Goal: Find specific page/section: Find specific page/section

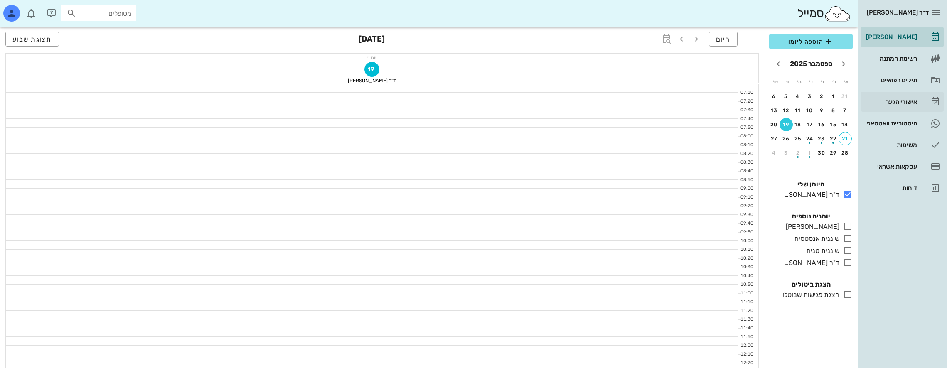
scroll to position [98, 0]
click at [780, 63] on icon "חודש הבא" at bounding box center [778, 64] width 10 height 10
click at [798, 97] on div "button" at bounding box center [797, 98] width 13 height 5
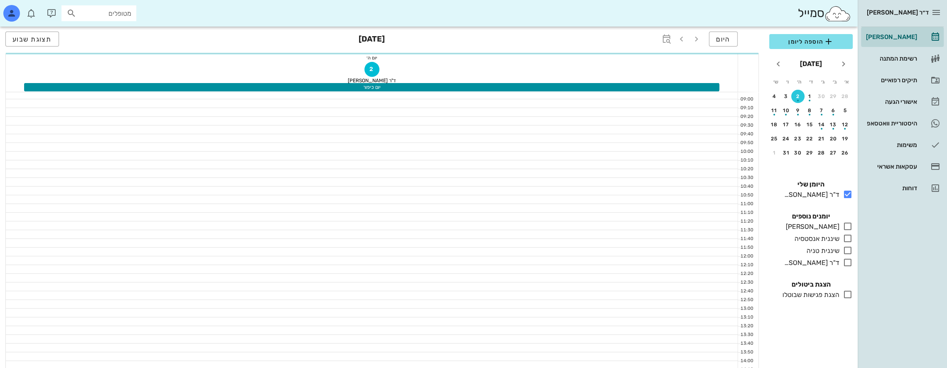
scroll to position [107, 0]
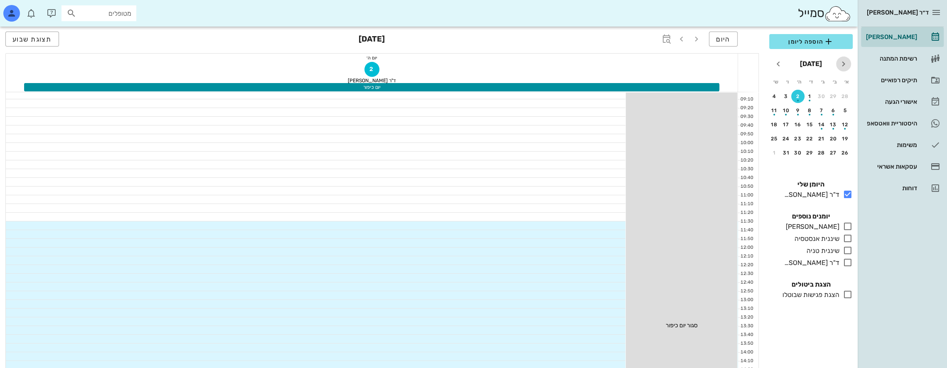
click at [839, 59] on icon "חודש שעבר" at bounding box center [844, 64] width 10 height 10
click at [798, 138] on div "25" at bounding box center [797, 139] width 13 height 6
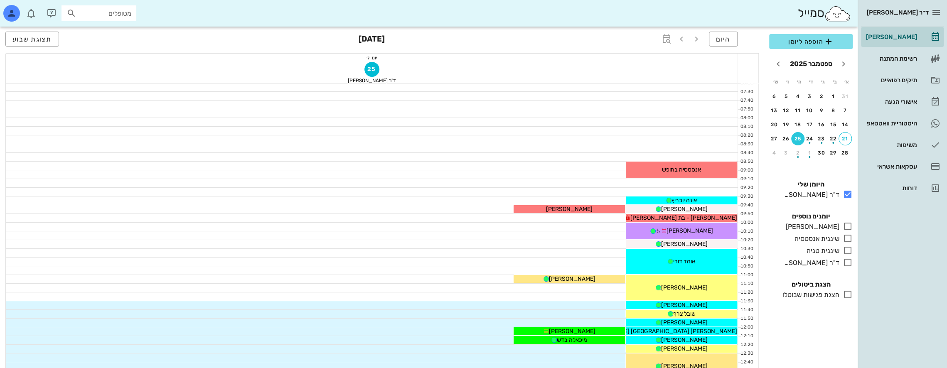
scroll to position [15, 0]
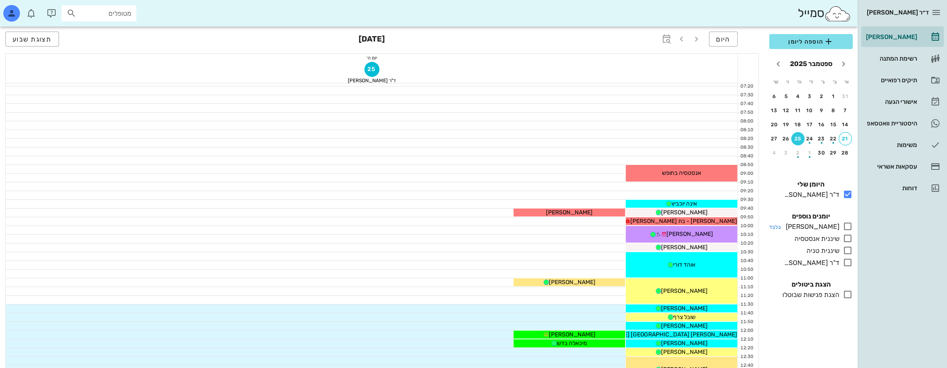
click at [850, 227] on icon at bounding box center [848, 227] width 10 height 10
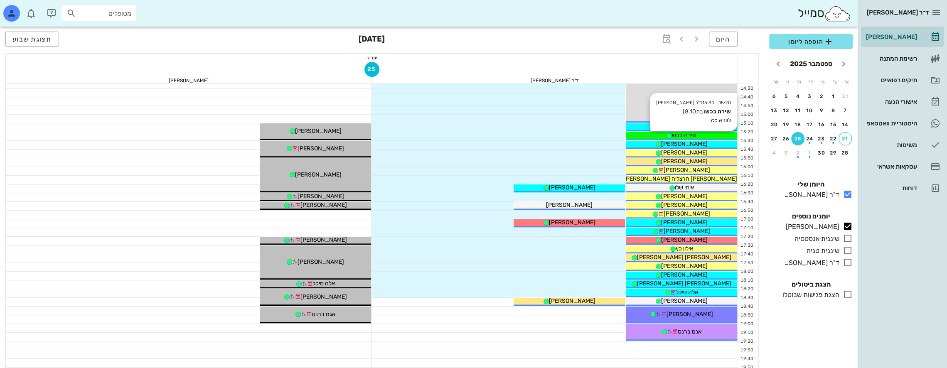
scroll to position [389, 0]
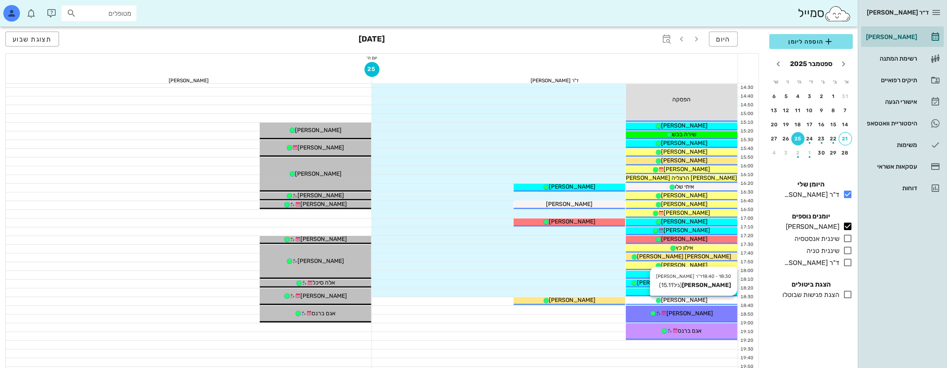
click at [691, 301] on span "[PERSON_NAME]" at bounding box center [684, 300] width 47 height 7
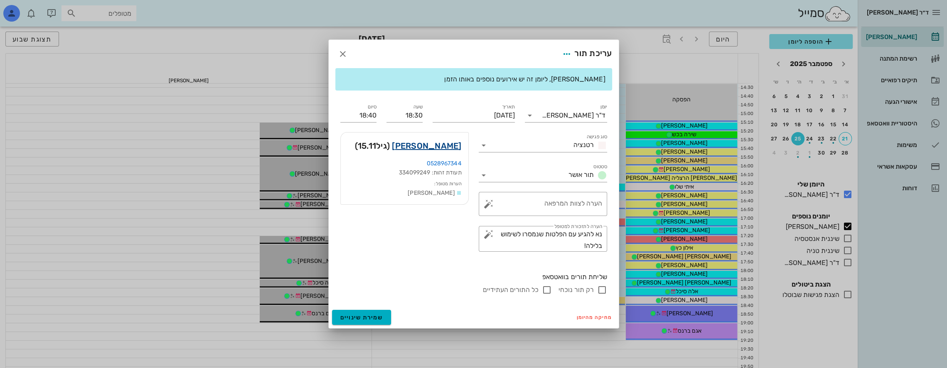
click at [451, 145] on link "[PERSON_NAME]" at bounding box center [426, 145] width 69 height 13
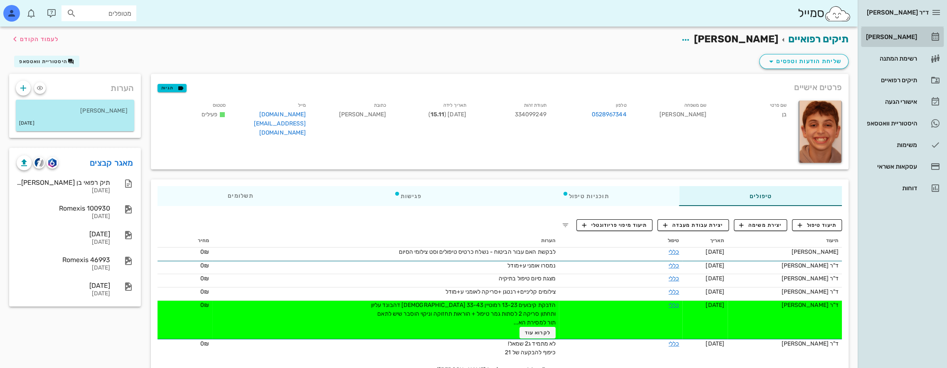
click at [904, 37] on div "[PERSON_NAME]" at bounding box center [891, 37] width 53 height 7
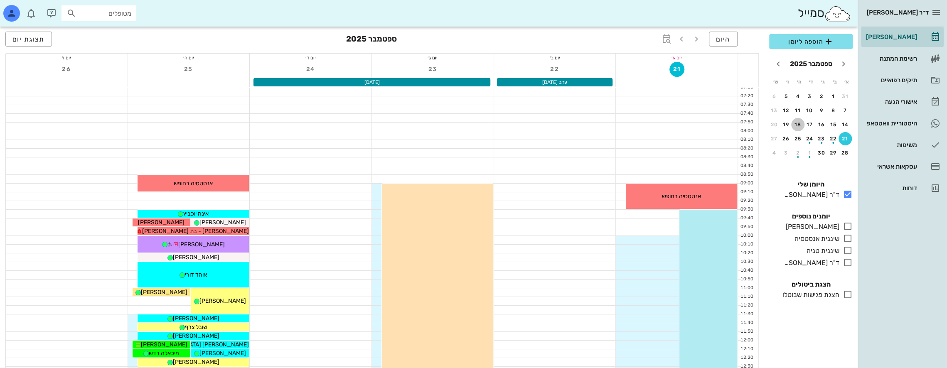
click at [795, 125] on div "18" at bounding box center [797, 125] width 13 height 6
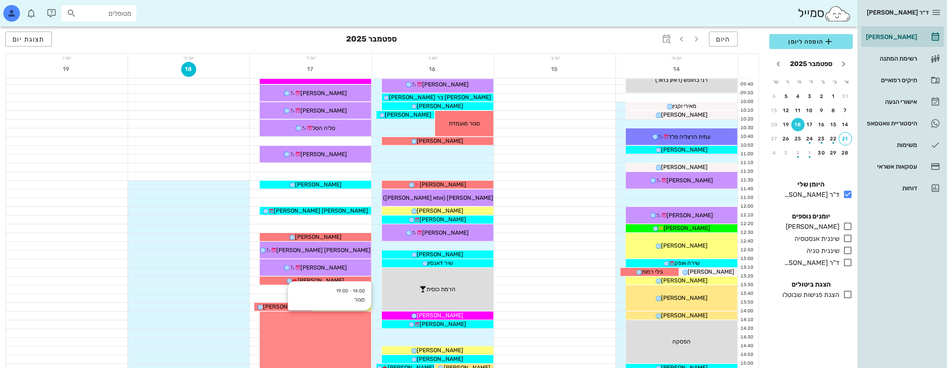
scroll to position [125, 0]
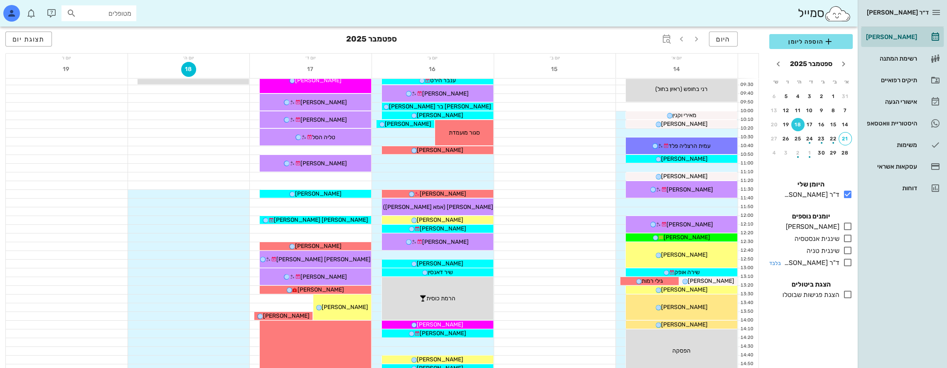
click at [847, 259] on icon at bounding box center [848, 263] width 10 height 10
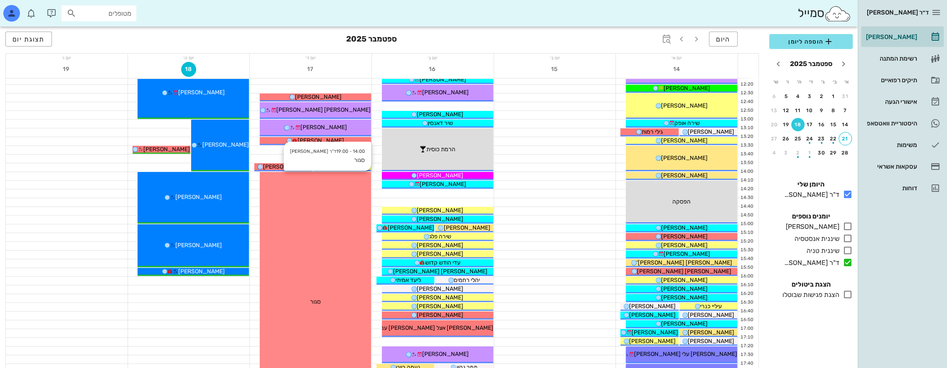
scroll to position [333, 0]
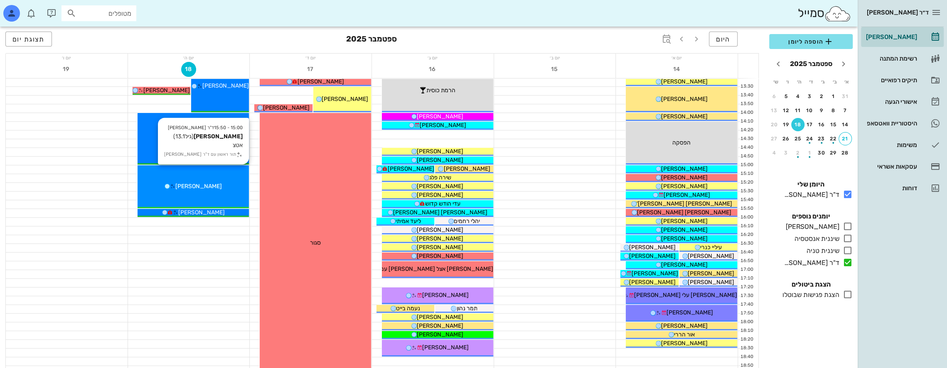
click at [218, 182] on div "[PERSON_NAME]" at bounding box center [193, 186] width 111 height 9
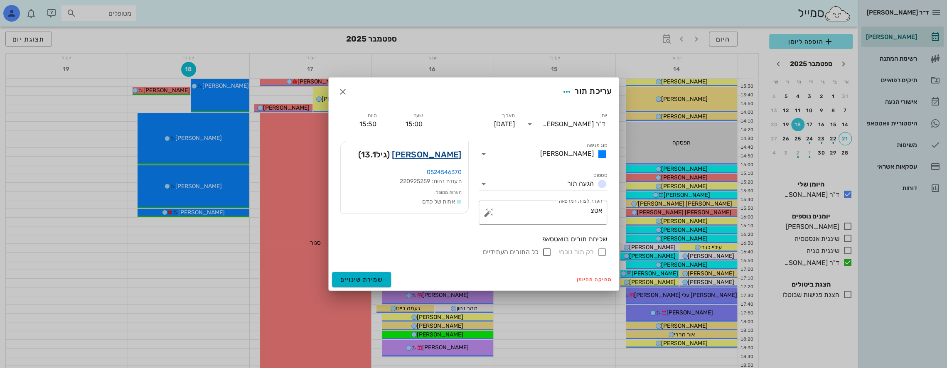
click at [436, 159] on link "[PERSON_NAME]" at bounding box center [426, 154] width 69 height 13
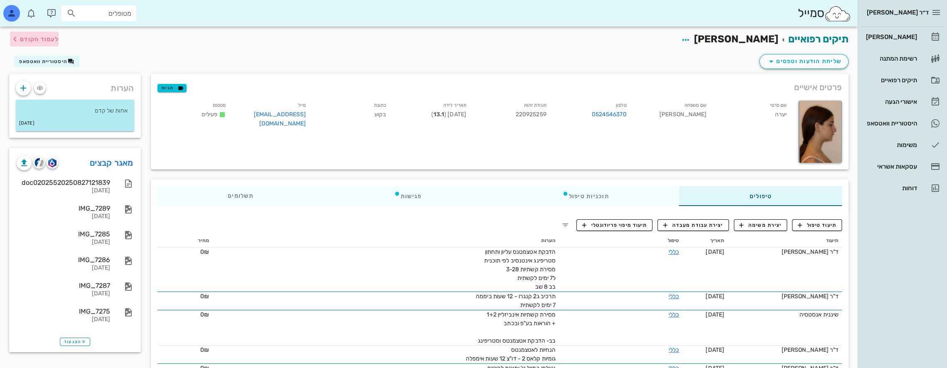
click at [16, 37] on icon "button" at bounding box center [15, 39] width 10 height 10
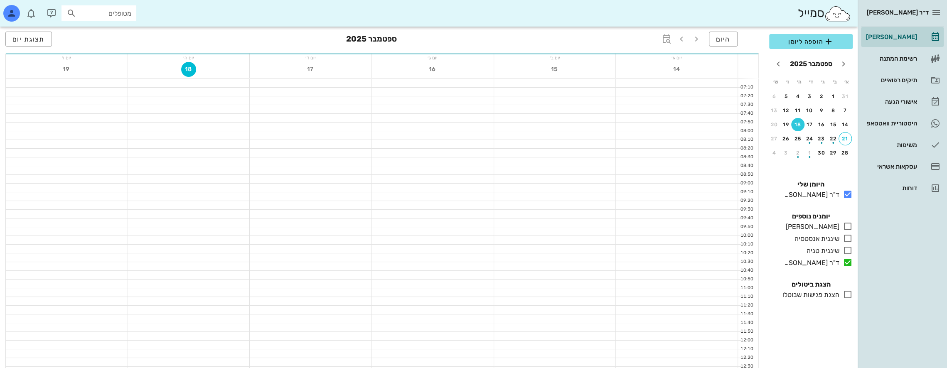
scroll to position [333, 0]
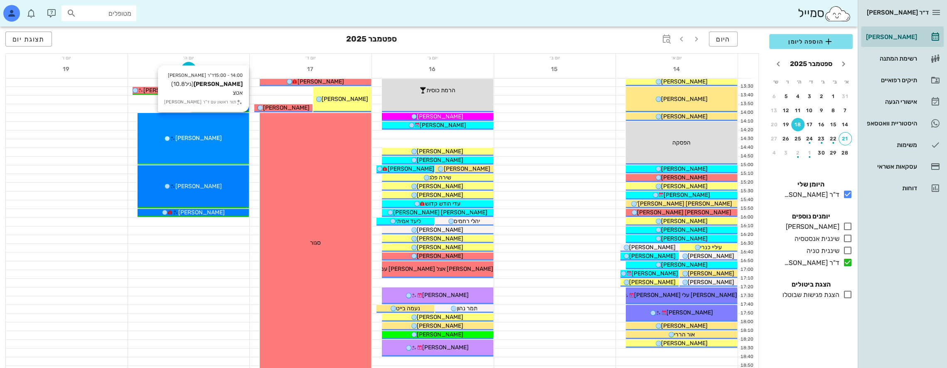
click at [214, 132] on div "14:00 - 15:00 ד"ר [PERSON_NAME] [PERSON_NAME] (גיל 10.8 ) אטצ תור ראשון עם ד"ר …" at bounding box center [193, 139] width 111 height 52
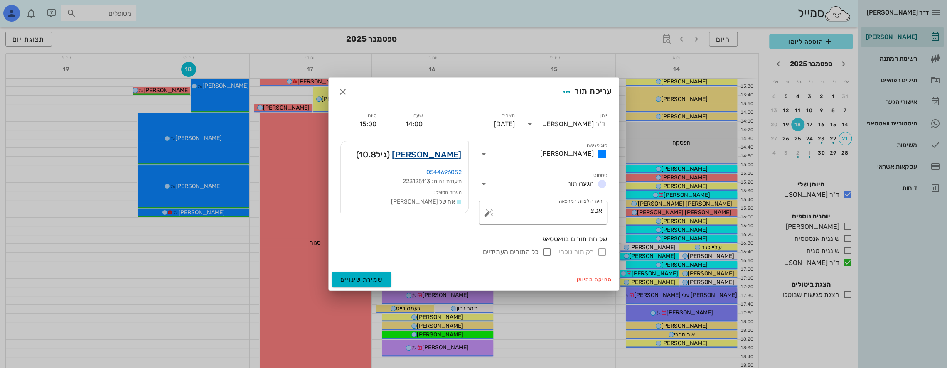
click at [446, 155] on link "[PERSON_NAME]" at bounding box center [426, 154] width 69 height 13
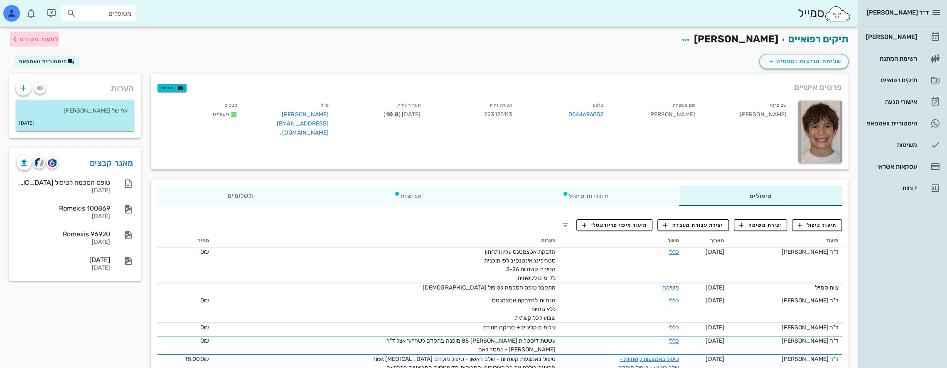
click at [20, 36] on span "לעמוד הקודם" at bounding box center [39, 39] width 39 height 7
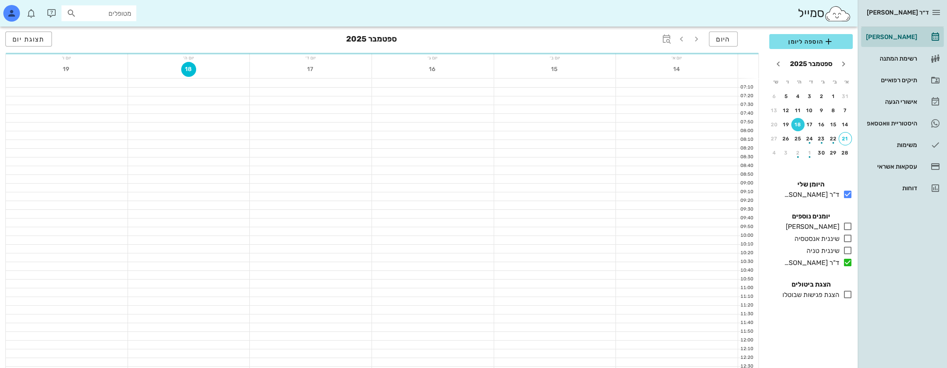
scroll to position [333, 0]
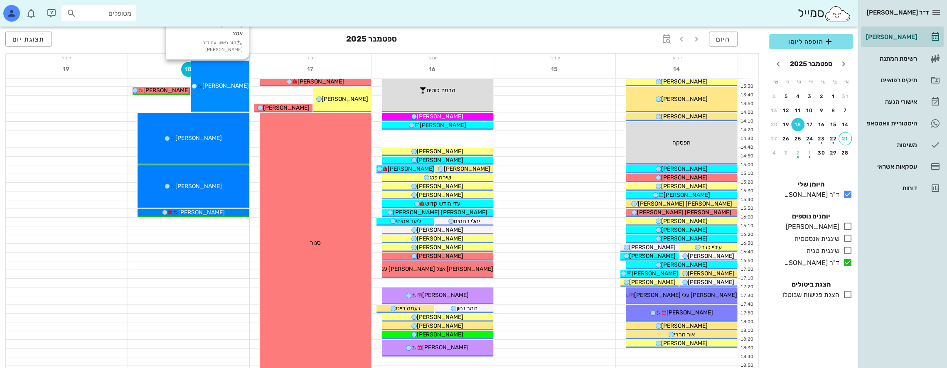
click at [237, 95] on div "13:00 - 14:00 ד"ר [PERSON_NAME] [PERSON_NAME] (גיל 13.4 ) אטצ תור ראשון עם ד"ר …" at bounding box center [220, 87] width 58 height 52
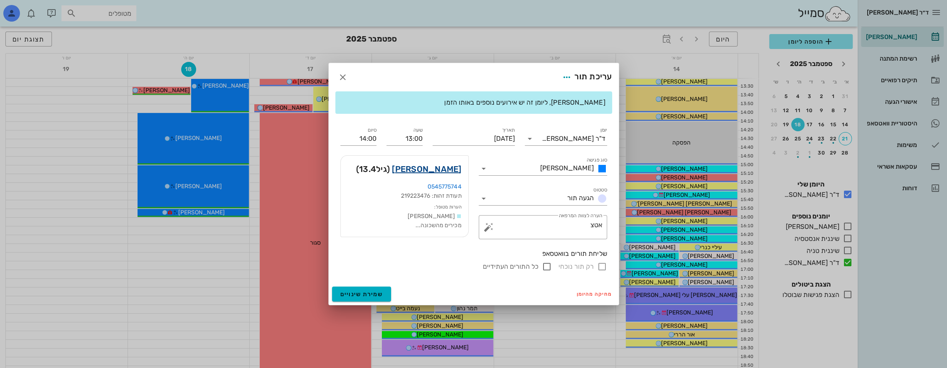
click at [434, 170] on link "[PERSON_NAME]" at bounding box center [426, 169] width 69 height 13
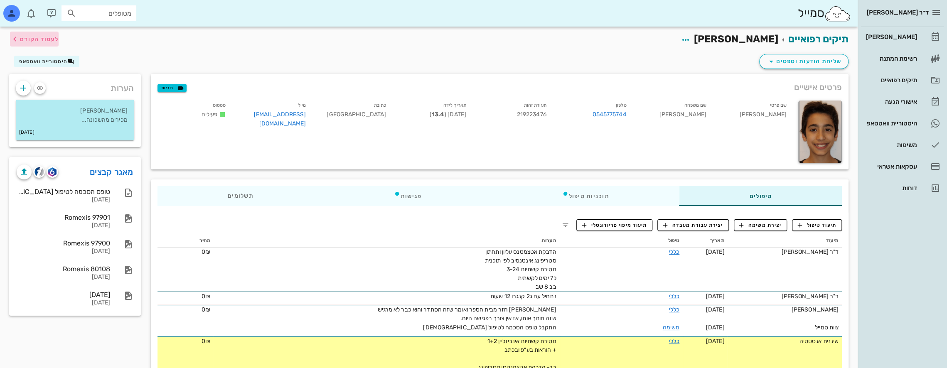
click at [17, 37] on icon "button" at bounding box center [15, 39] width 10 height 10
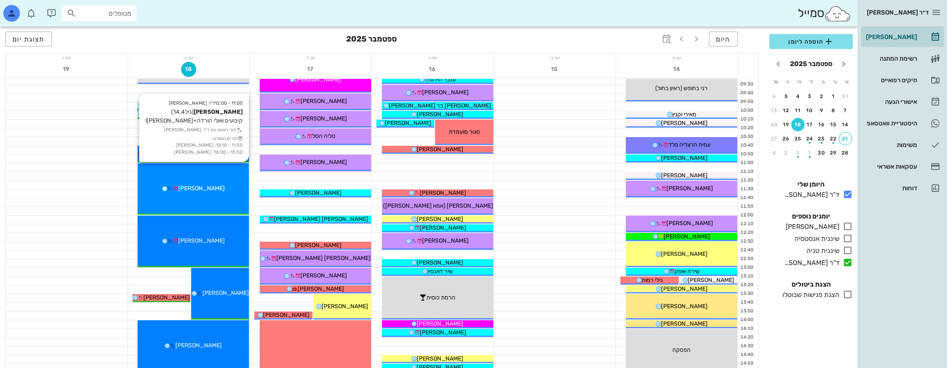
scroll to position [125, 0]
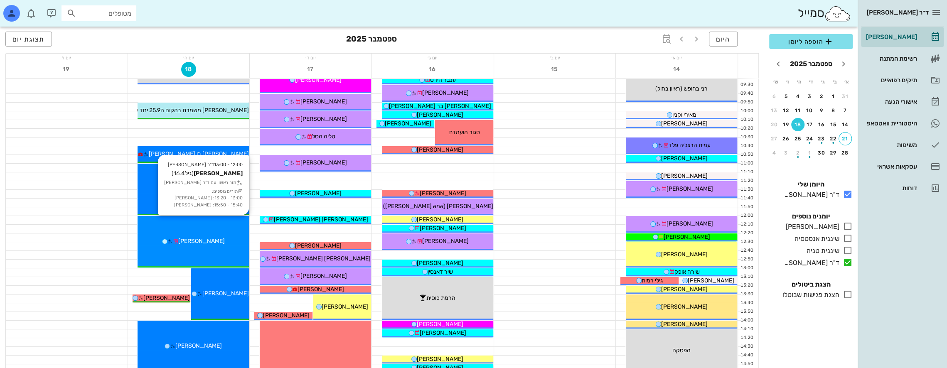
click at [201, 235] on div "12:00 - 13:00 ד"ר [PERSON_NAME] [PERSON_NAME] (גיל 16.4 ) תור ראשון עם ד"ר [PER…" at bounding box center [193, 242] width 111 height 52
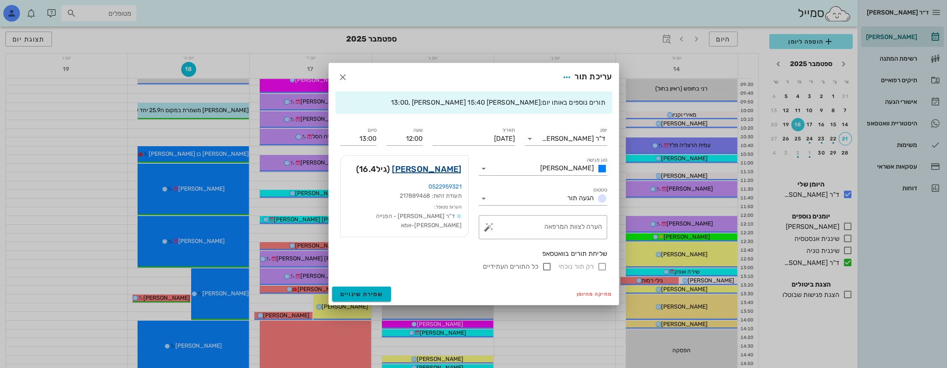
click at [444, 170] on link "[PERSON_NAME]" at bounding box center [426, 169] width 69 height 13
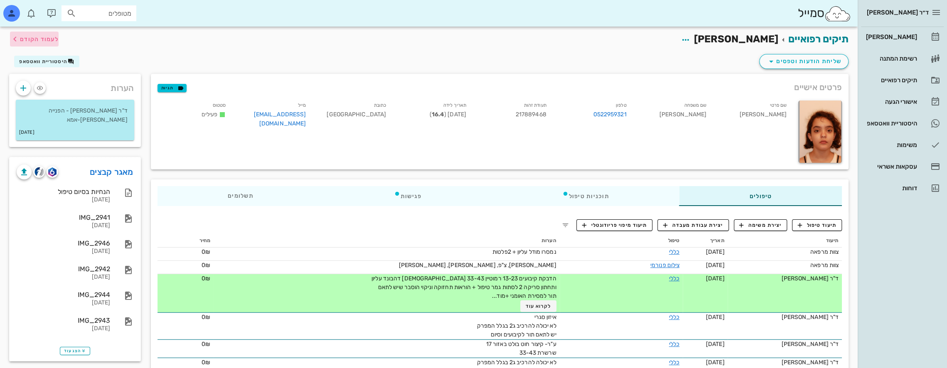
click at [46, 38] on span "לעמוד הקודם" at bounding box center [39, 39] width 39 height 7
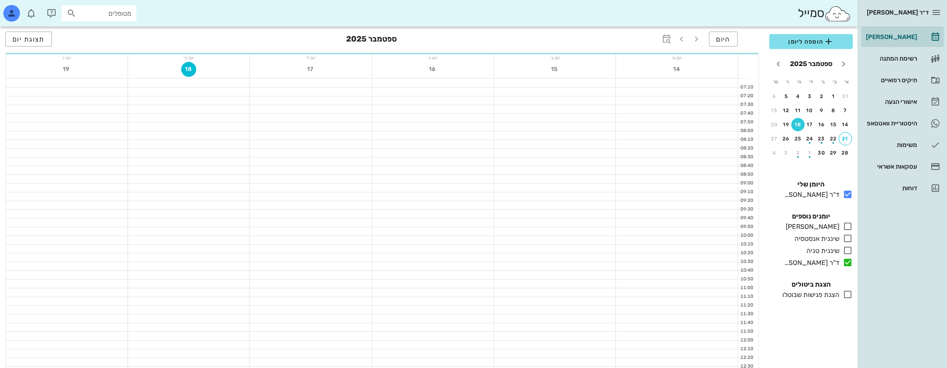
scroll to position [125, 0]
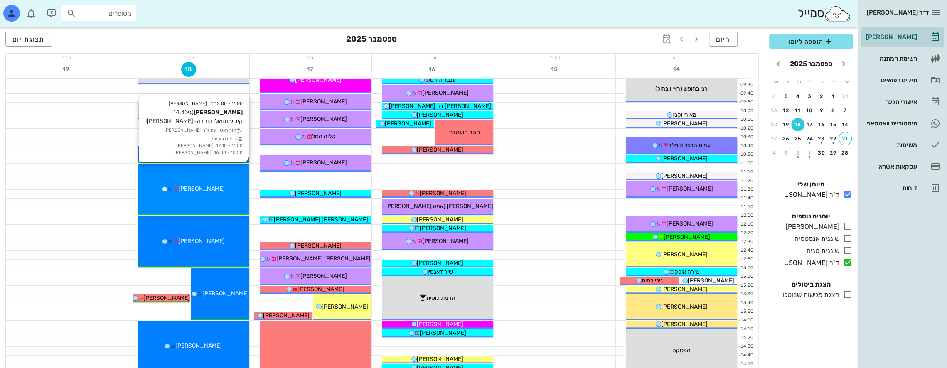
click at [207, 178] on div "11:00 - 12:00 ד"ר [PERSON_NAME] [PERSON_NAME] (גיל 14.4 ) קיבועים ואולי הורדה+ס…" at bounding box center [193, 190] width 111 height 52
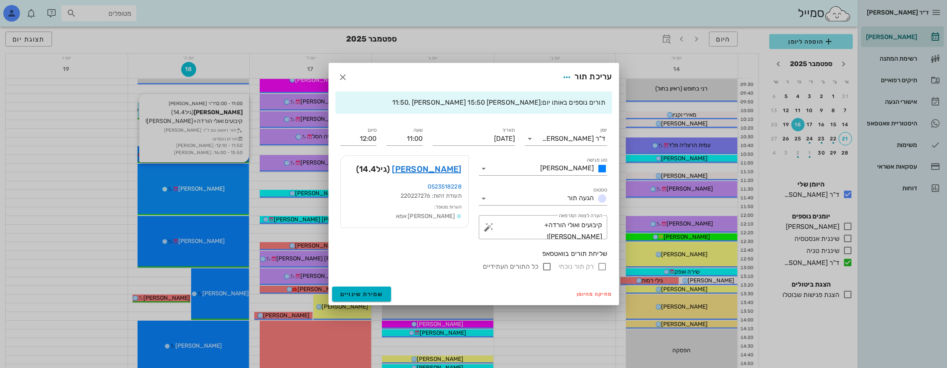
click at [207, 178] on div at bounding box center [473, 184] width 947 height 368
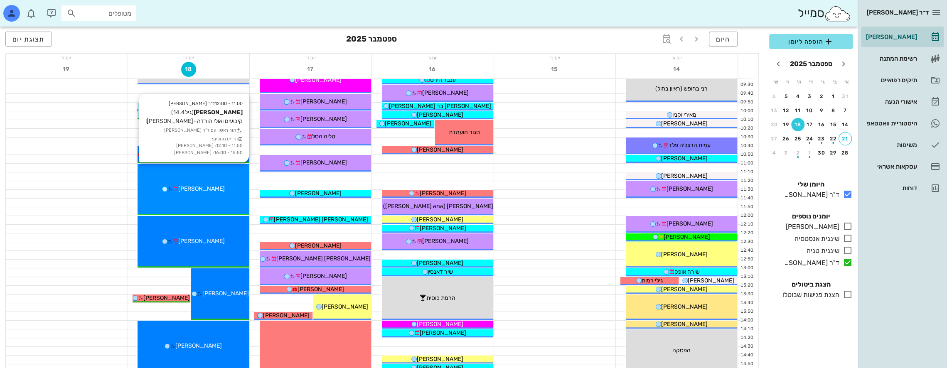
click at [200, 184] on div "11:00 - 12:00 ד"ר [PERSON_NAME] [PERSON_NAME] (גיל 14.4 ) קיבועים ואולי הורדה+ס…" at bounding box center [193, 190] width 111 height 52
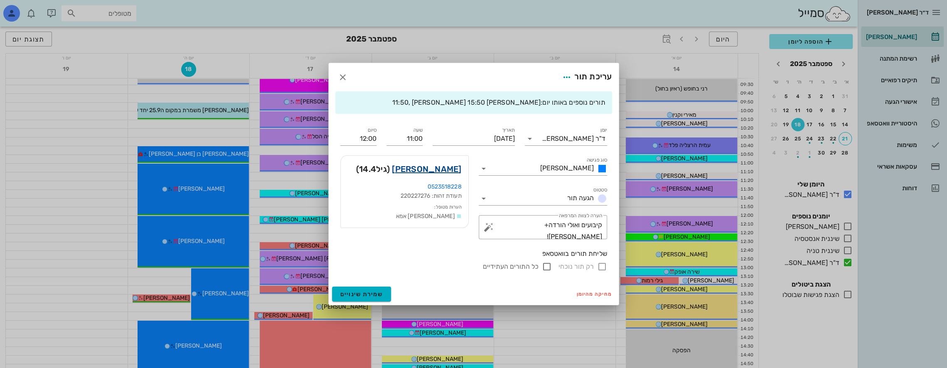
click at [433, 167] on link "[PERSON_NAME]" at bounding box center [426, 169] width 69 height 13
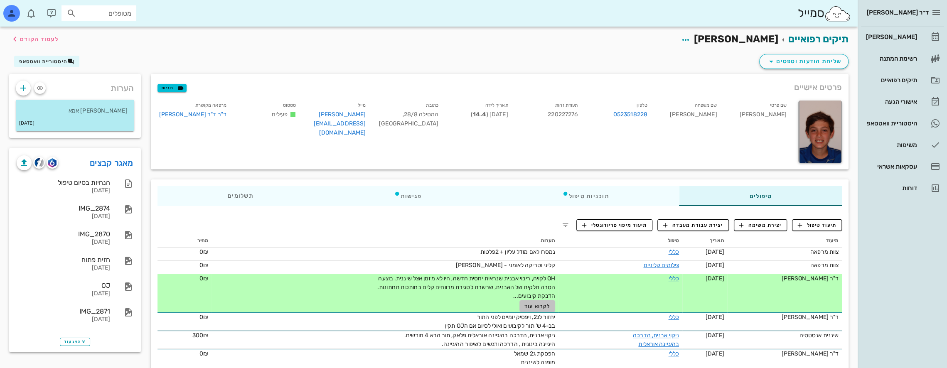
click at [531, 305] on span "לקרוא עוד" at bounding box center [538, 306] width 26 height 6
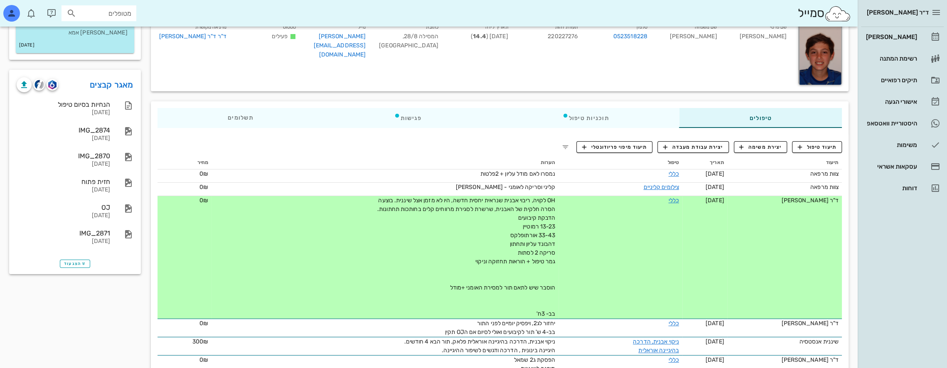
scroll to position [83, 0]
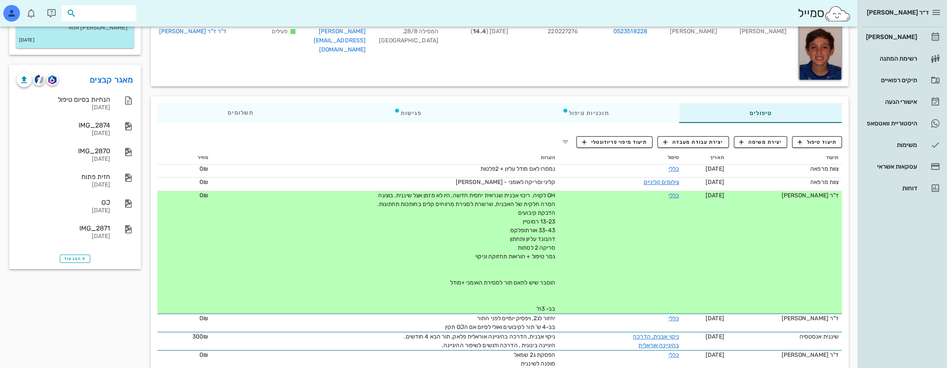
click at [110, 13] on input "text" at bounding box center [104, 13] width 53 height 11
type input "[PERSON_NAME]"
click at [131, 56] on div "[PERSON_NAME] 212456453 0549474584" at bounding box center [84, 56] width 105 height 21
